Goal: Task Accomplishment & Management: Use online tool/utility

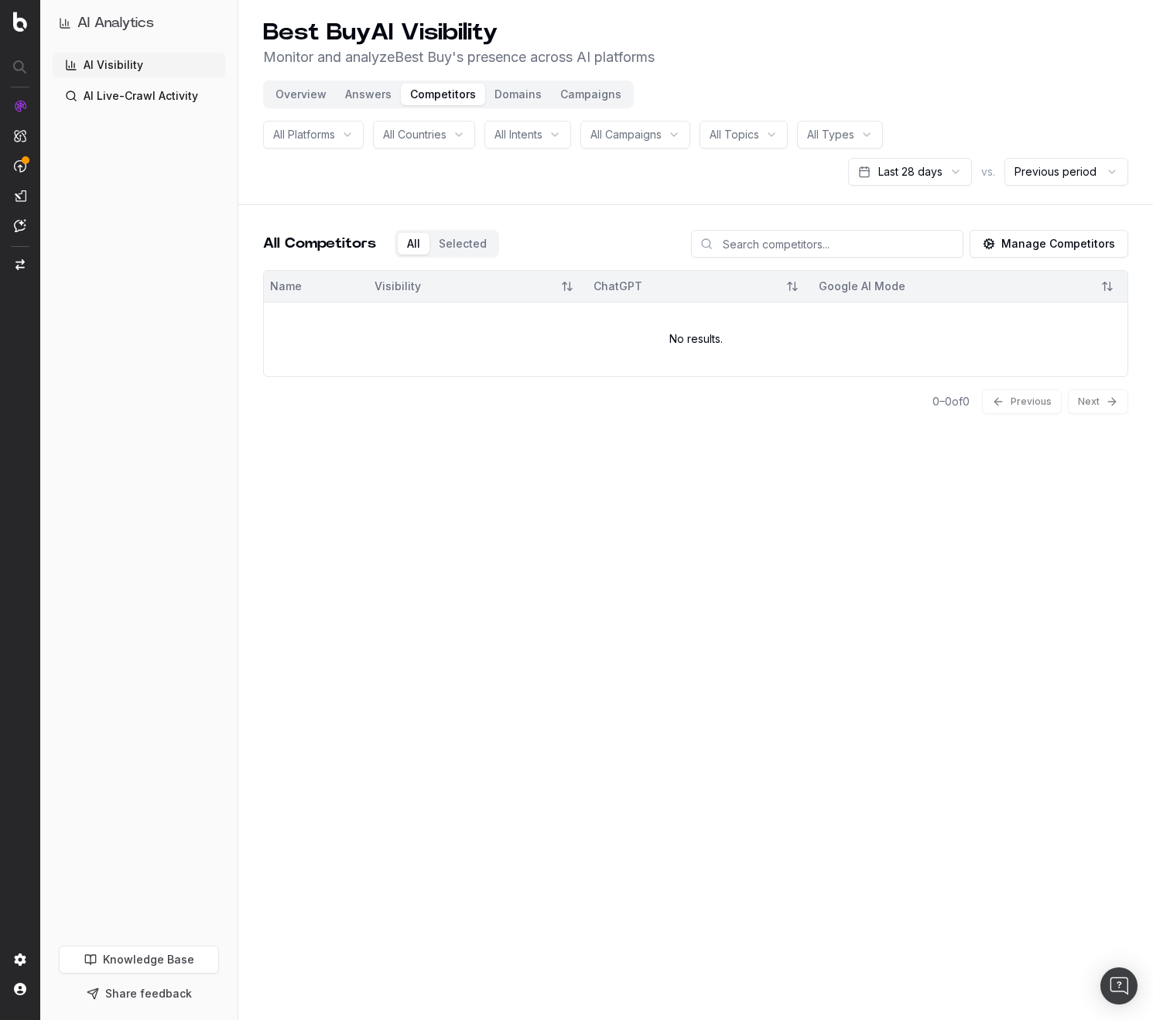
click at [1065, 241] on button "Manage Competitors" at bounding box center [1048, 244] width 159 height 28
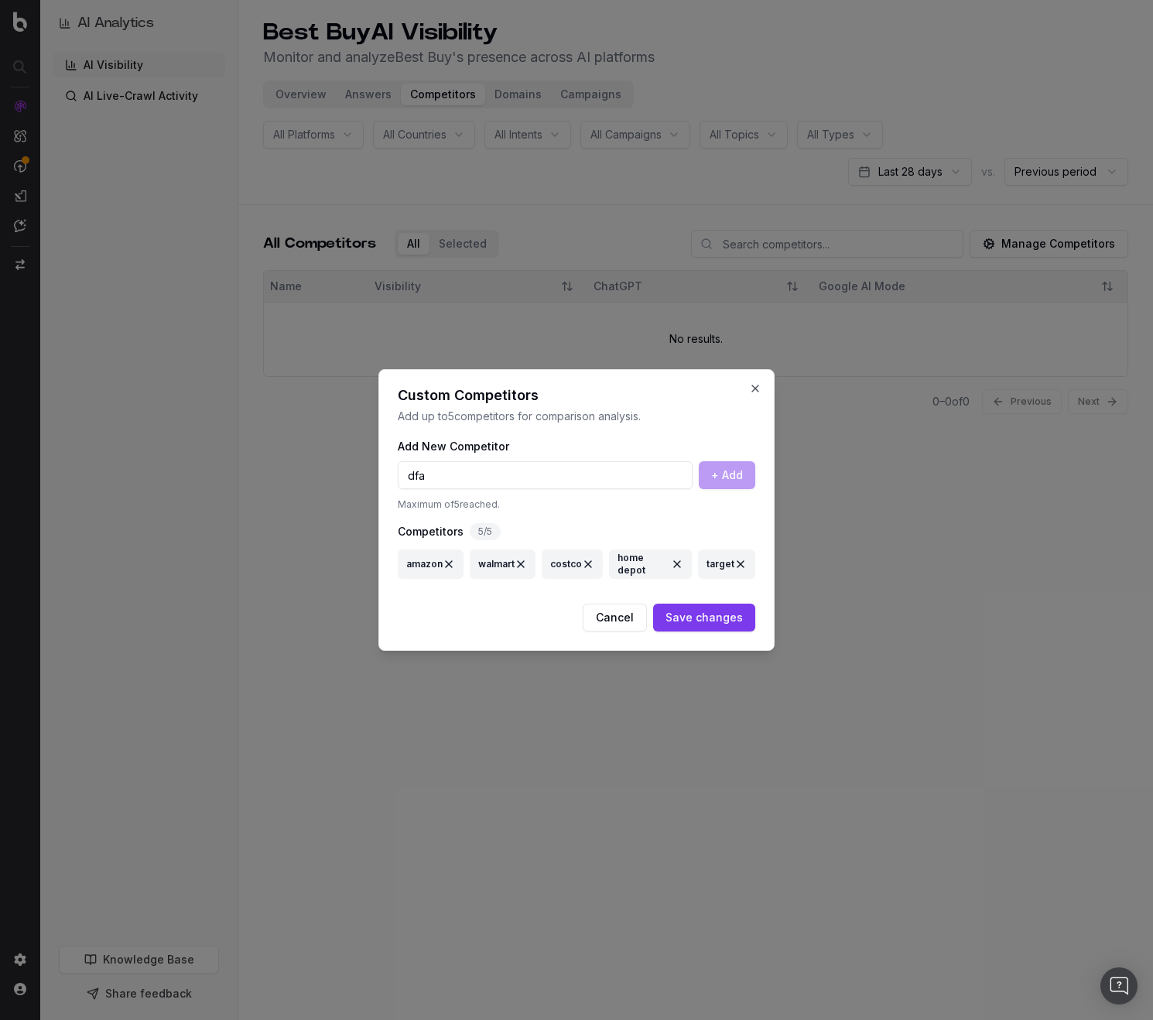
type input "dfas"
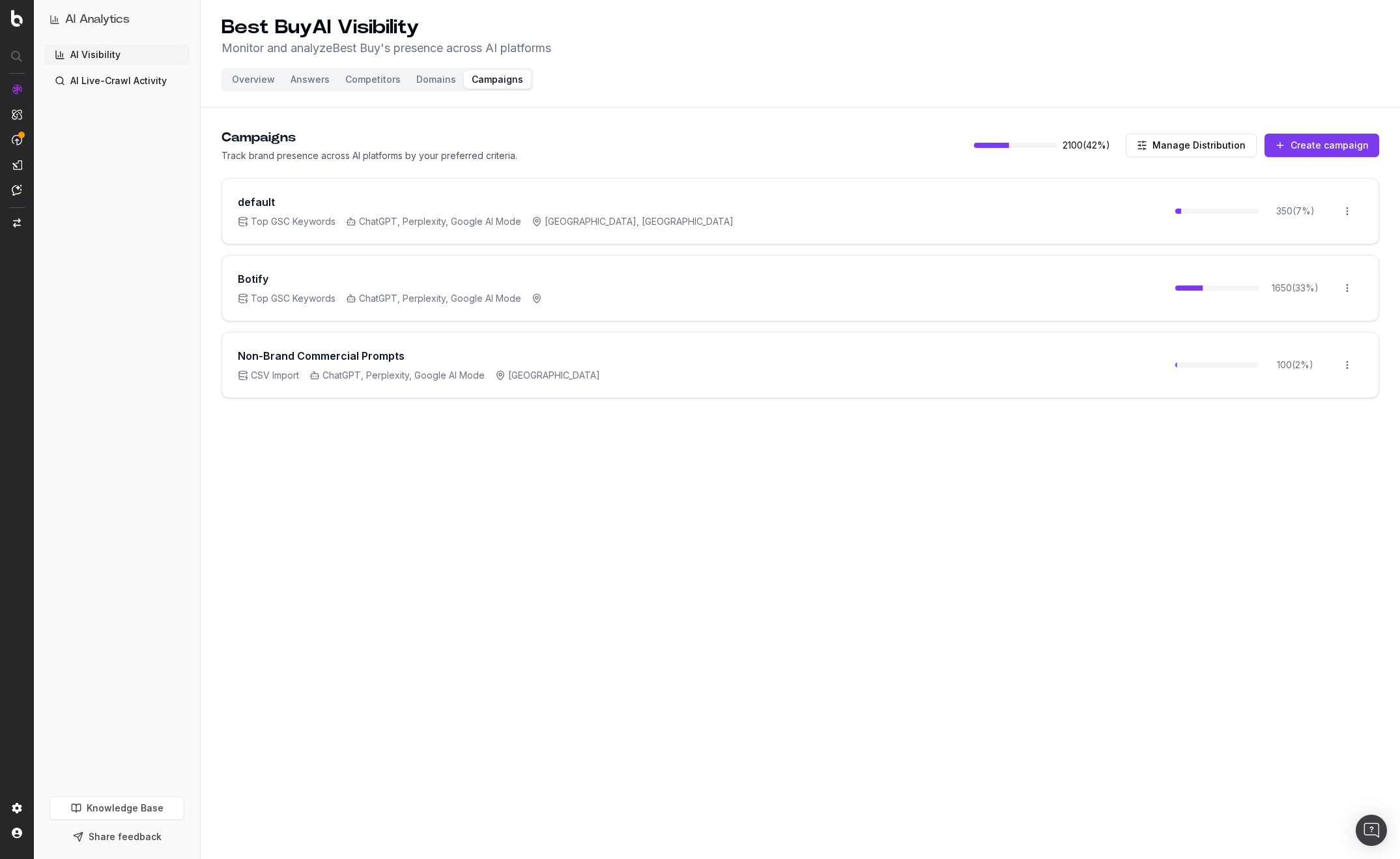
drag, startPoint x: 1254, startPoint y: 109, endPoint x: 1299, endPoint y: 133, distance: 51.0
click at [1253, 111] on div "Best Buy AI Visibility Monitor and analyze Best Buy 's presence across AI platf…" at bounding box center [800, 209] width 1199 height 419
click at [1300, 146] on button "Create campaign" at bounding box center [1322, 146] width 114 height 24
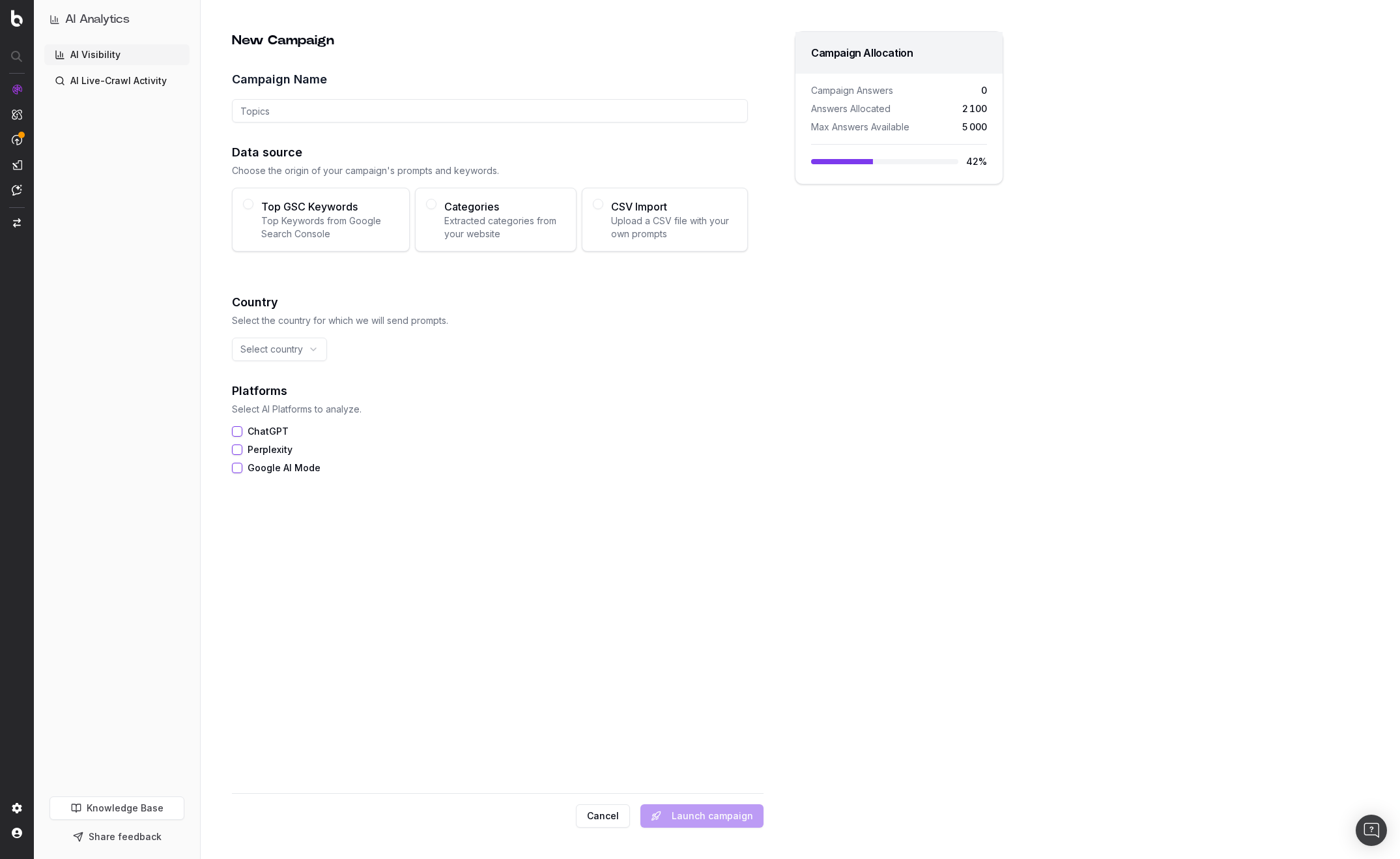
click at [327, 221] on span "Top Keywords from Google Search Console" at bounding box center [329, 227] width 137 height 26
click at [253, 209] on button "Top GSC Keywords Top Keywords from Google Search Console" at bounding box center [248, 204] width 10 height 10
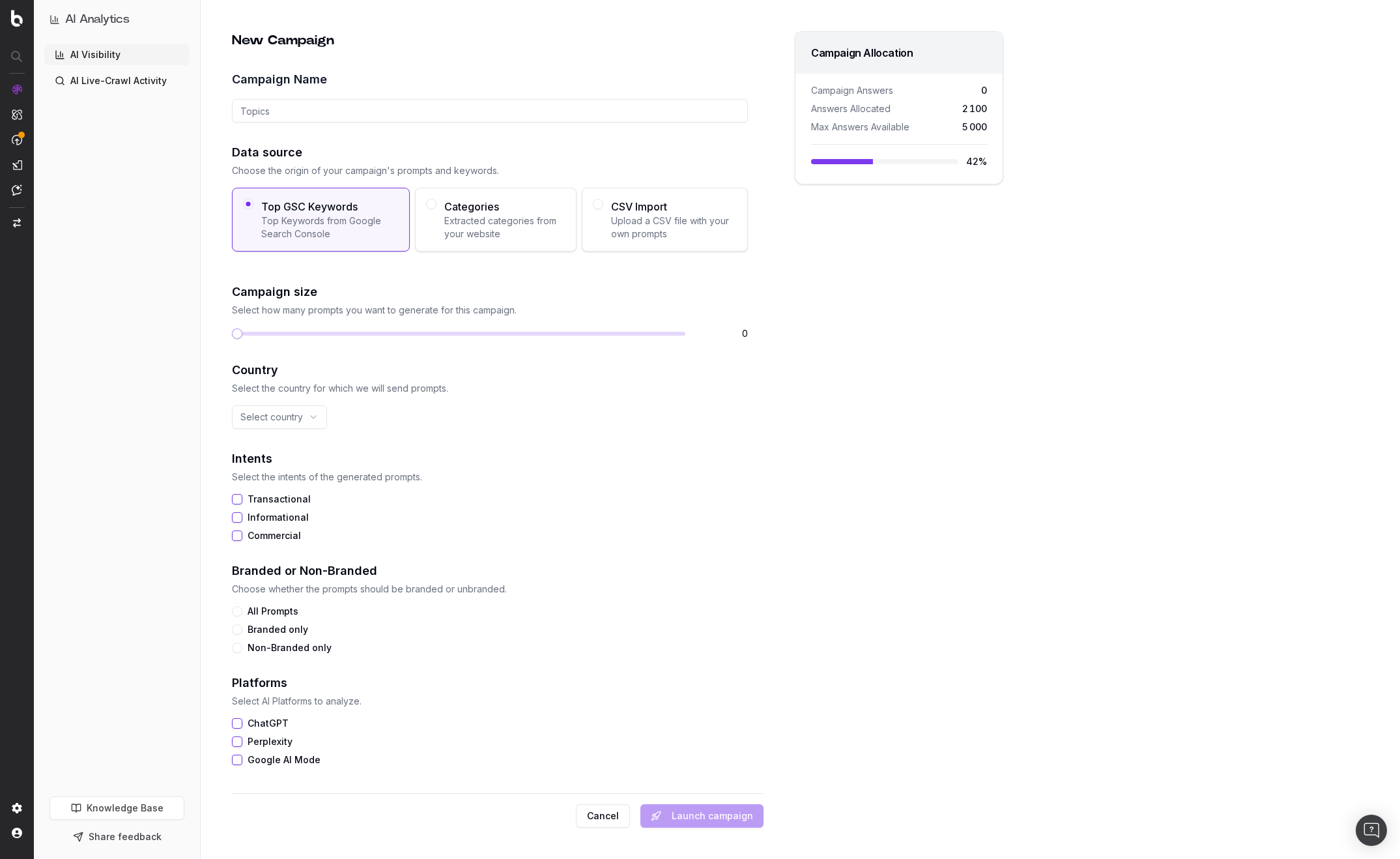
click at [444, 233] on span "Extracted categories from your website" at bounding box center [505, 227] width 121 height 26
click at [436, 209] on button "Categories Extracted categories from your website" at bounding box center [431, 204] width 10 height 10
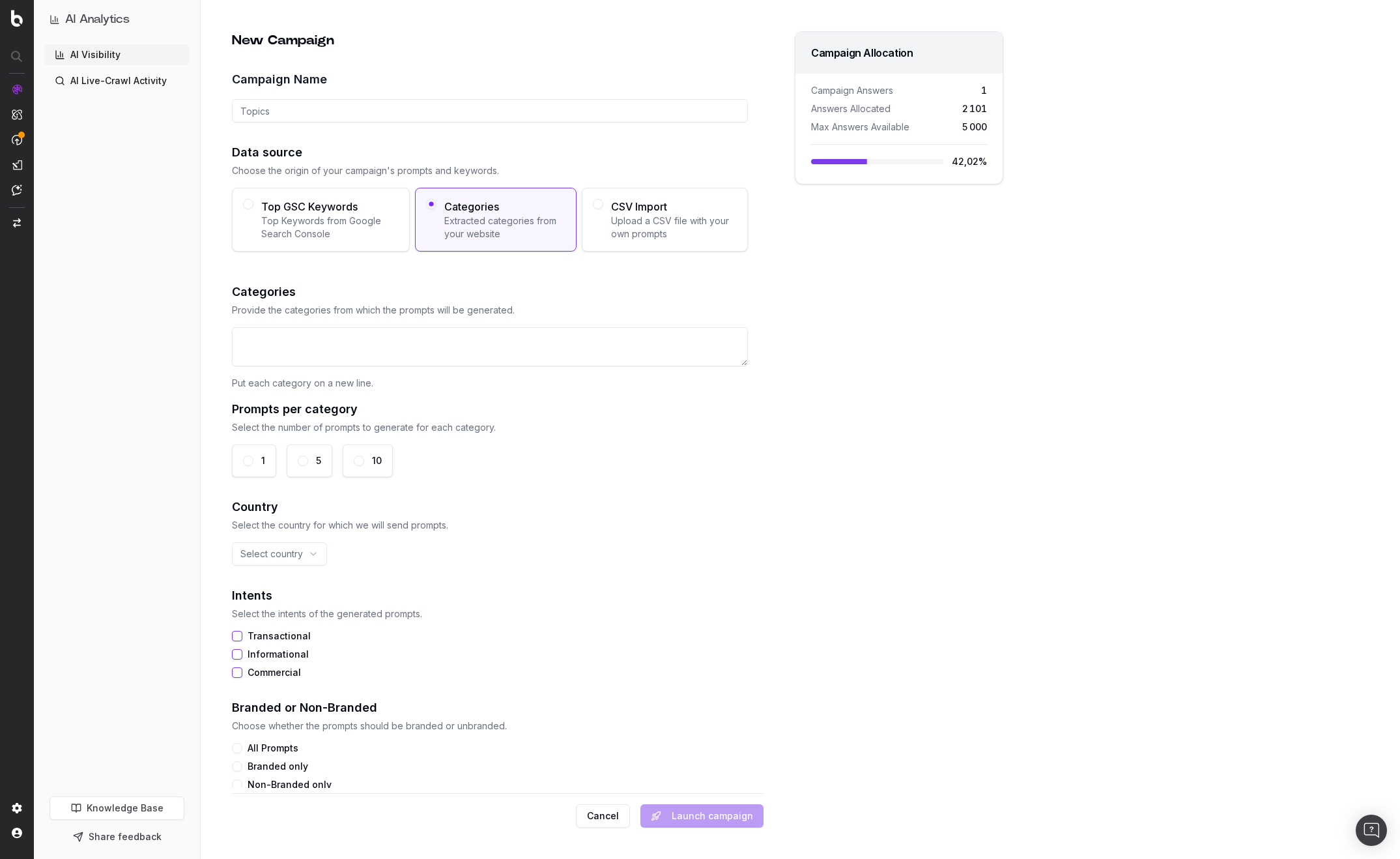
click at [667, 232] on span "Upload a CSV file with your own prompts" at bounding box center [673, 227] width 125 height 26
click at [603, 209] on button "CSV Import Upload a CSV file with your own prompts" at bounding box center [598, 204] width 10 height 10
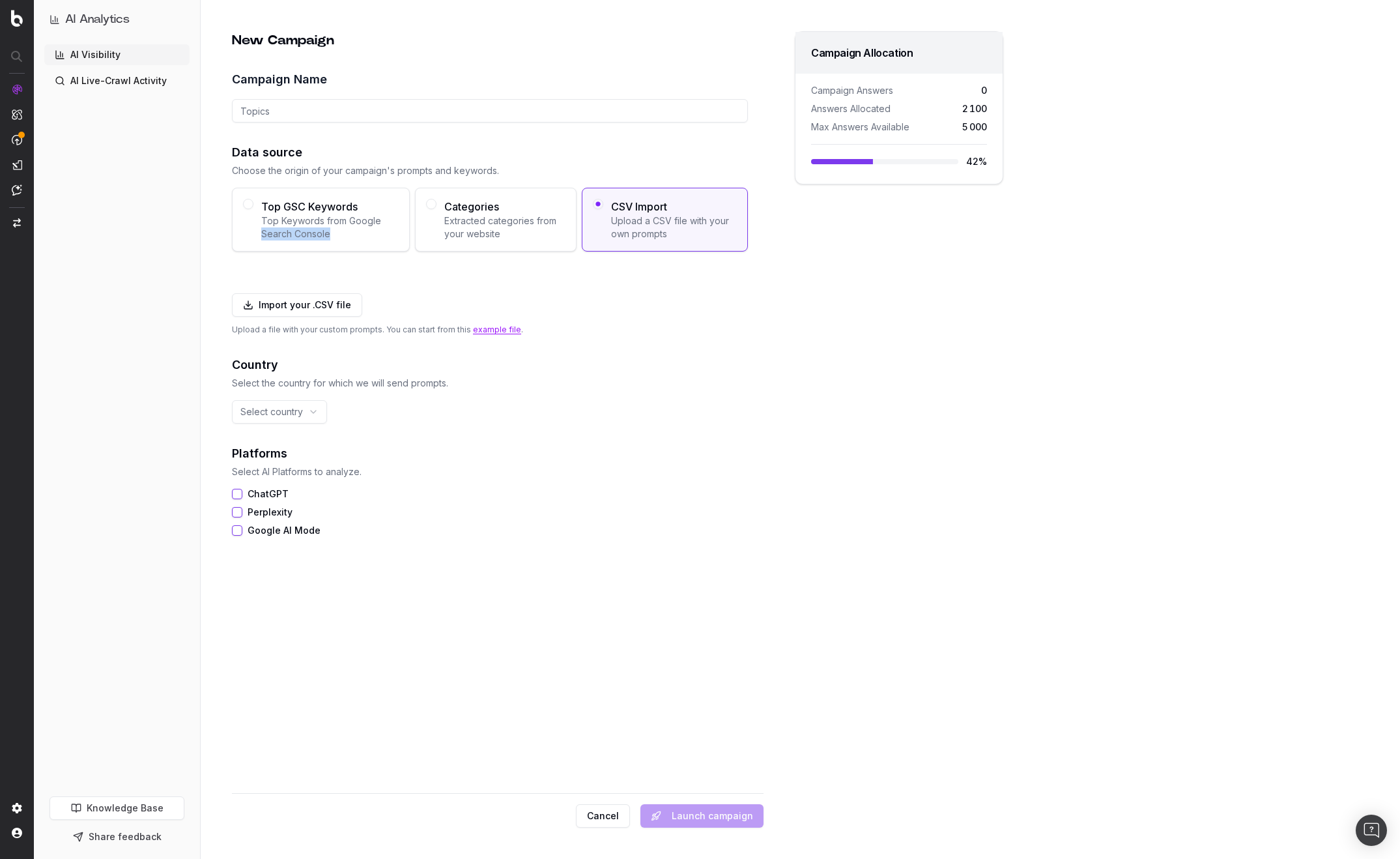
click at [394, 227] on span "Top Keywords from Google Search Console" at bounding box center [329, 227] width 137 height 26
click at [457, 215] on span "Extracted categories from your website" at bounding box center [505, 227] width 121 height 26
click at [436, 209] on button "Categories Extracted categories from your website" at bounding box center [431, 204] width 10 height 10
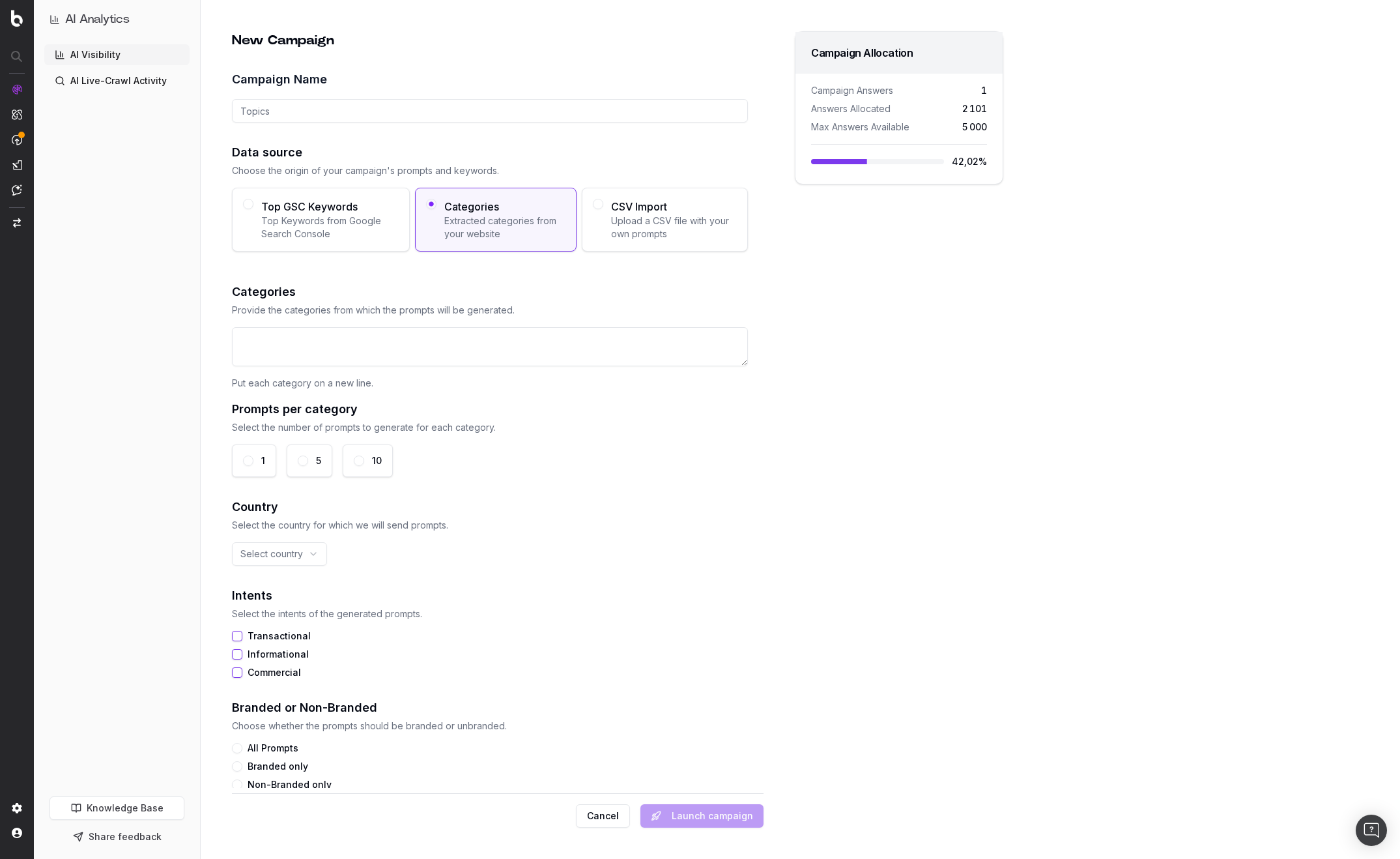
click at [364, 215] on span "Top Keywords from Google Search Console" at bounding box center [329, 227] width 137 height 26
click at [253, 209] on button "Top GSC Keywords Top Keywords from Google Search Console" at bounding box center [248, 204] width 10 height 10
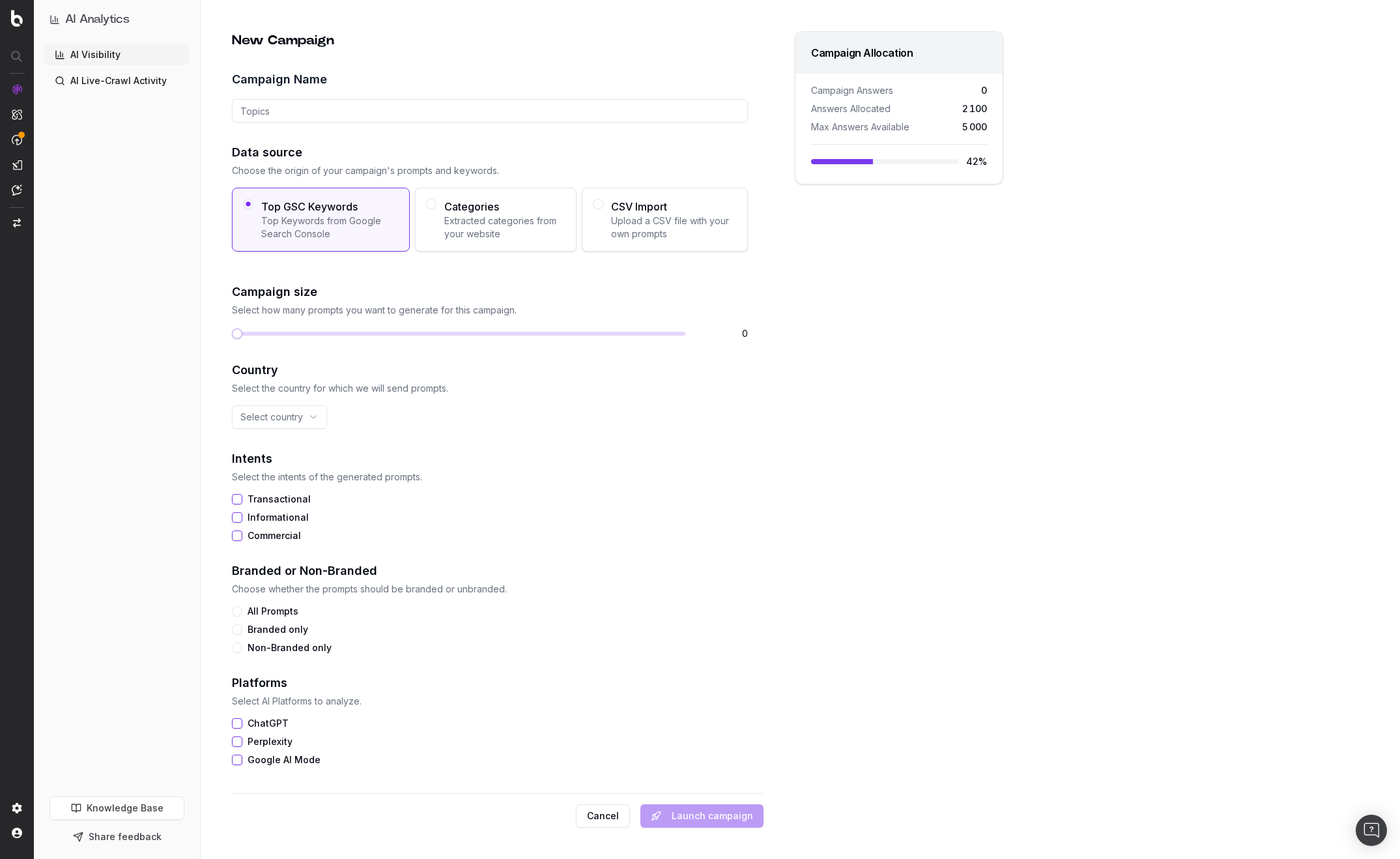
click at [482, 223] on span "Extracted categories from your website" at bounding box center [505, 227] width 121 height 26
click at [436, 209] on button "Categories Extracted categories from your website" at bounding box center [431, 204] width 10 height 10
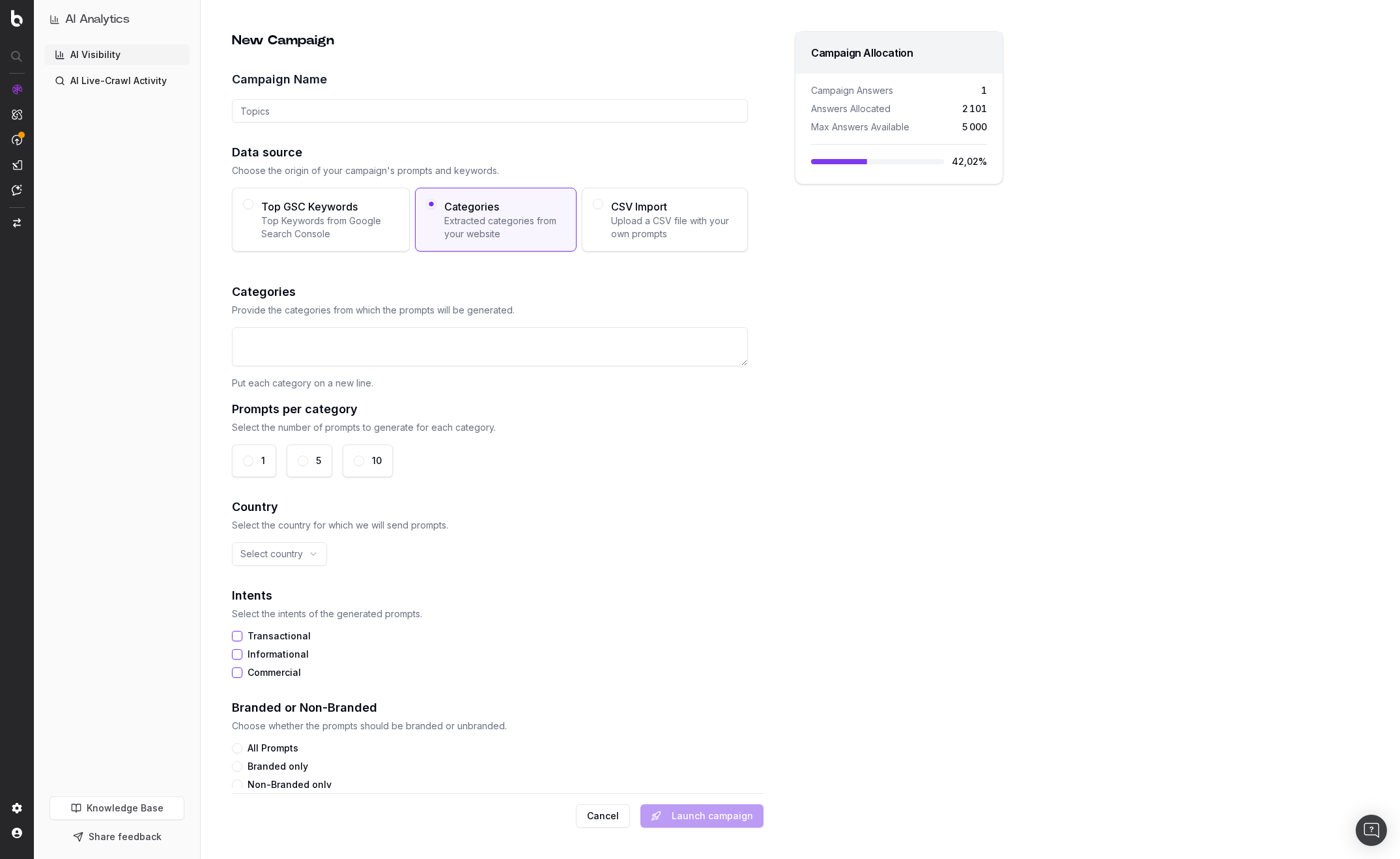
click at [597, 223] on div "CSV Import Upload a CSV file with your own prompts" at bounding box center [664, 220] width 166 height 64
click at [597, 209] on button "CSV Import Upload a CSV file with your own prompts" at bounding box center [598, 204] width 10 height 10
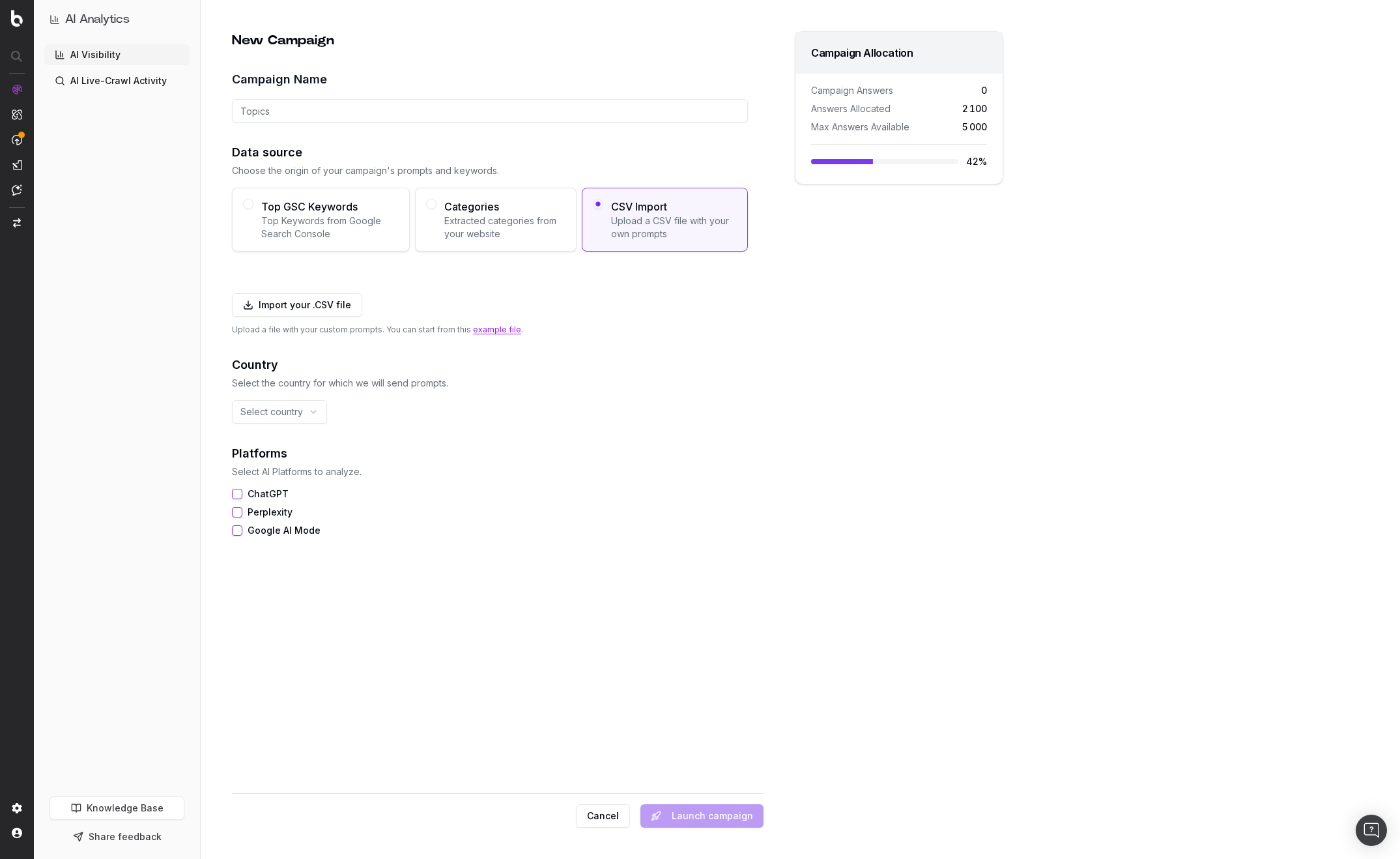
click at [643, 224] on span "Upload a CSV file with your own prompts" at bounding box center [673, 227] width 125 height 26
click at [603, 209] on button "CSV Import Upload a CSV file with your own prompts" at bounding box center [598, 204] width 10 height 10
click at [532, 223] on span "Extracted categories from your website" at bounding box center [505, 227] width 121 height 26
click at [436, 209] on button "Categories Extracted categories from your website" at bounding box center [431, 204] width 10 height 10
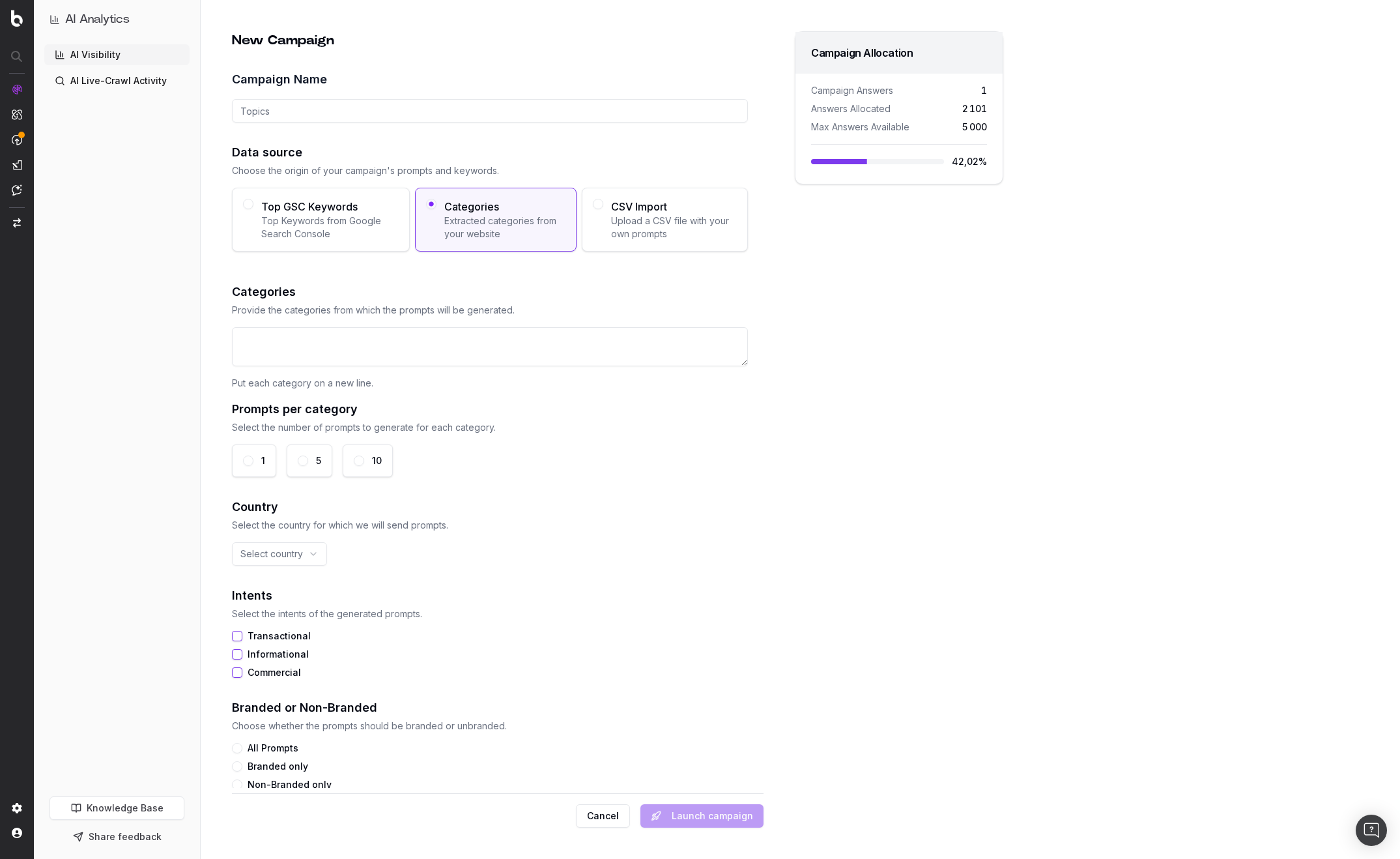
click at [338, 217] on span "Top Keywords from Google Search Console" at bounding box center [329, 227] width 137 height 26
click at [253, 209] on button "Top GSC Keywords Top Keywords from Google Search Console" at bounding box center [248, 204] width 10 height 10
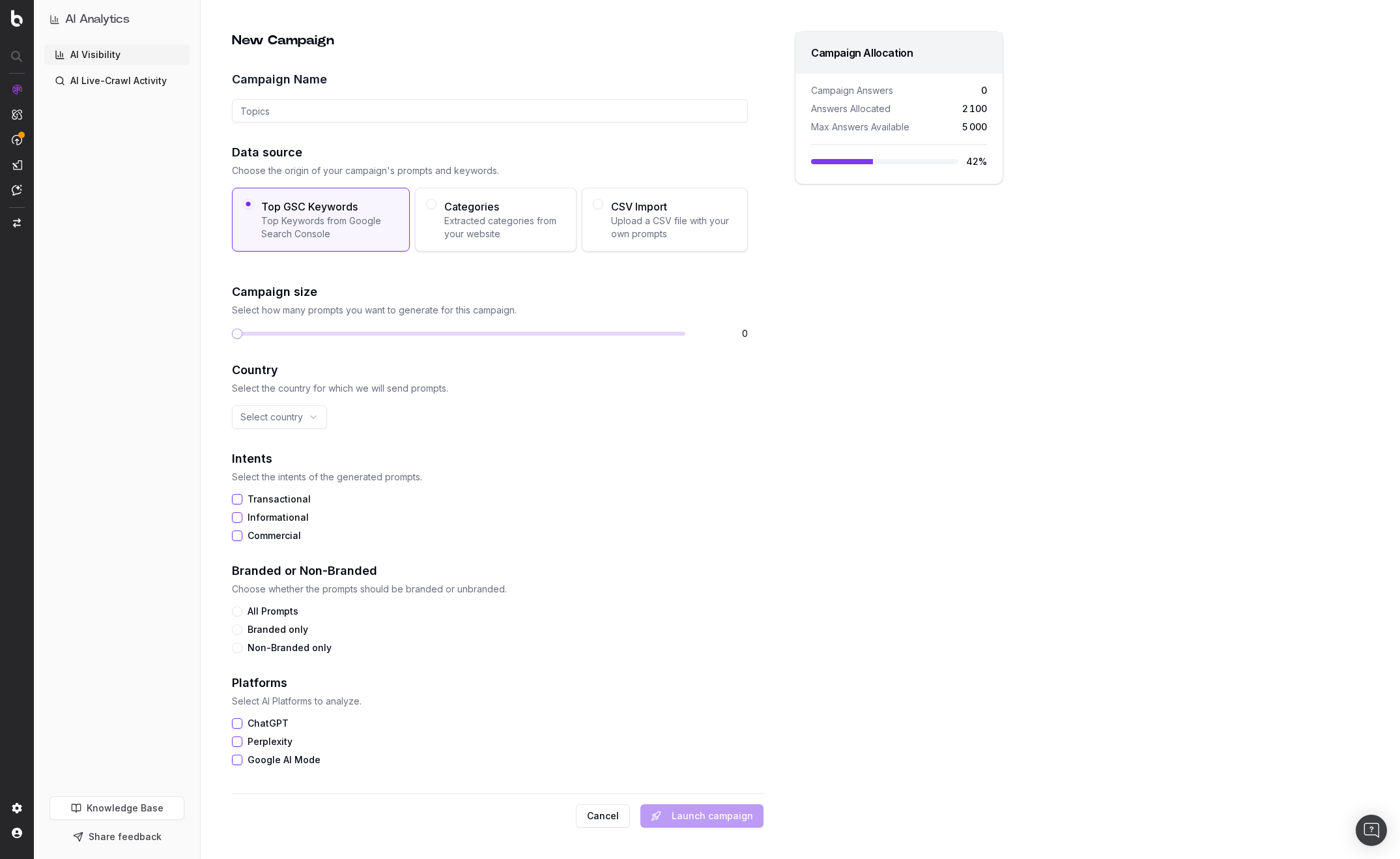
click at [603, 821] on button "Cancel" at bounding box center [603, 816] width 54 height 24
